Goal: Share content

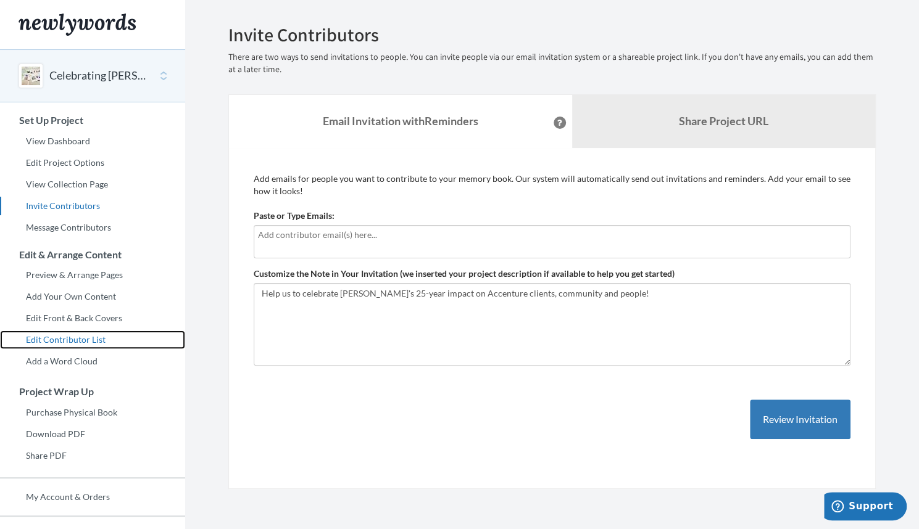
click at [68, 335] on link "Edit Contributor List" at bounding box center [92, 340] width 185 height 19
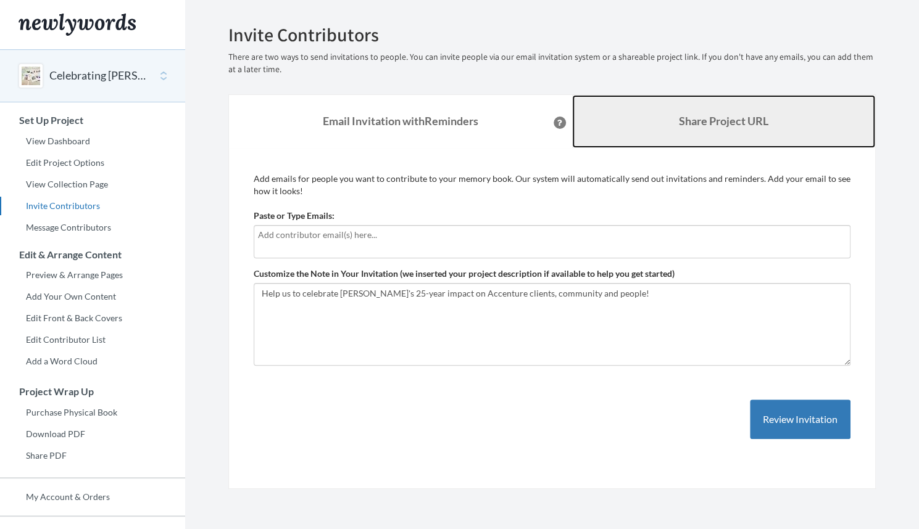
click at [665, 99] on link "Share Project URL" at bounding box center [724, 121] width 304 height 53
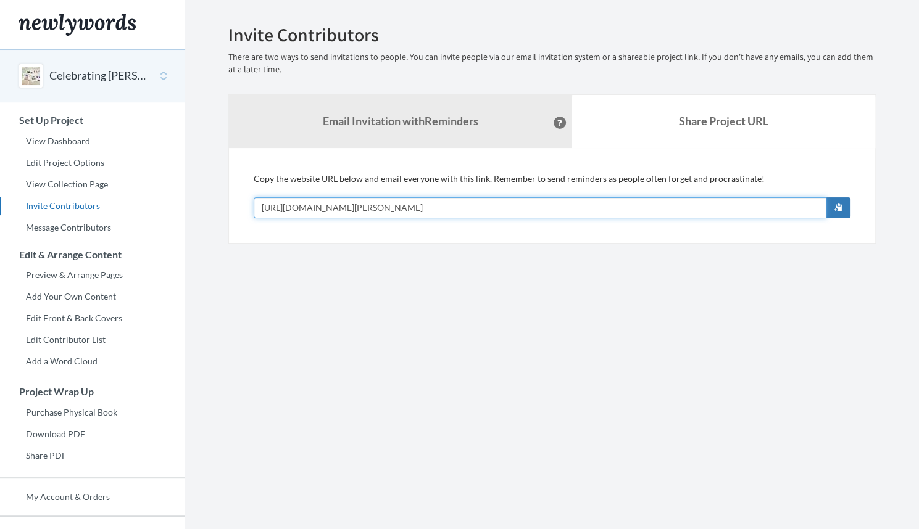
click at [652, 204] on input "[URL][DOMAIN_NAME][PERSON_NAME]" at bounding box center [540, 207] width 573 height 21
